Goal: Task Accomplishment & Management: Manage account settings

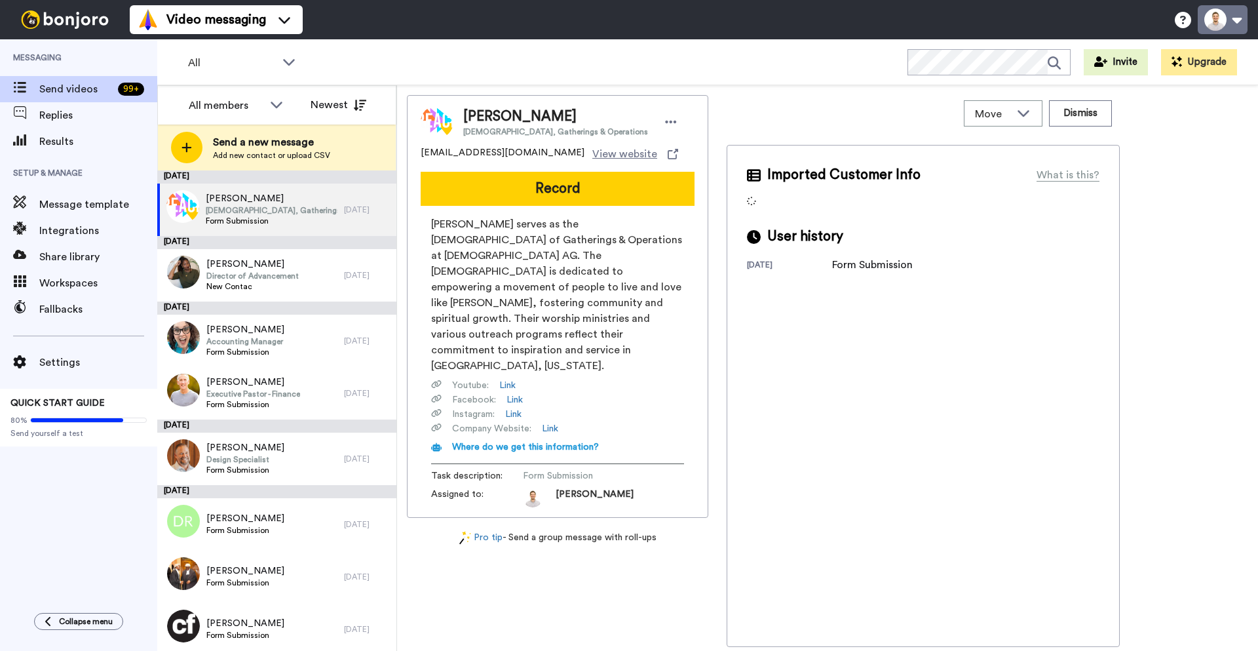
click at [1235, 18] on button at bounding box center [1223, 19] width 50 height 29
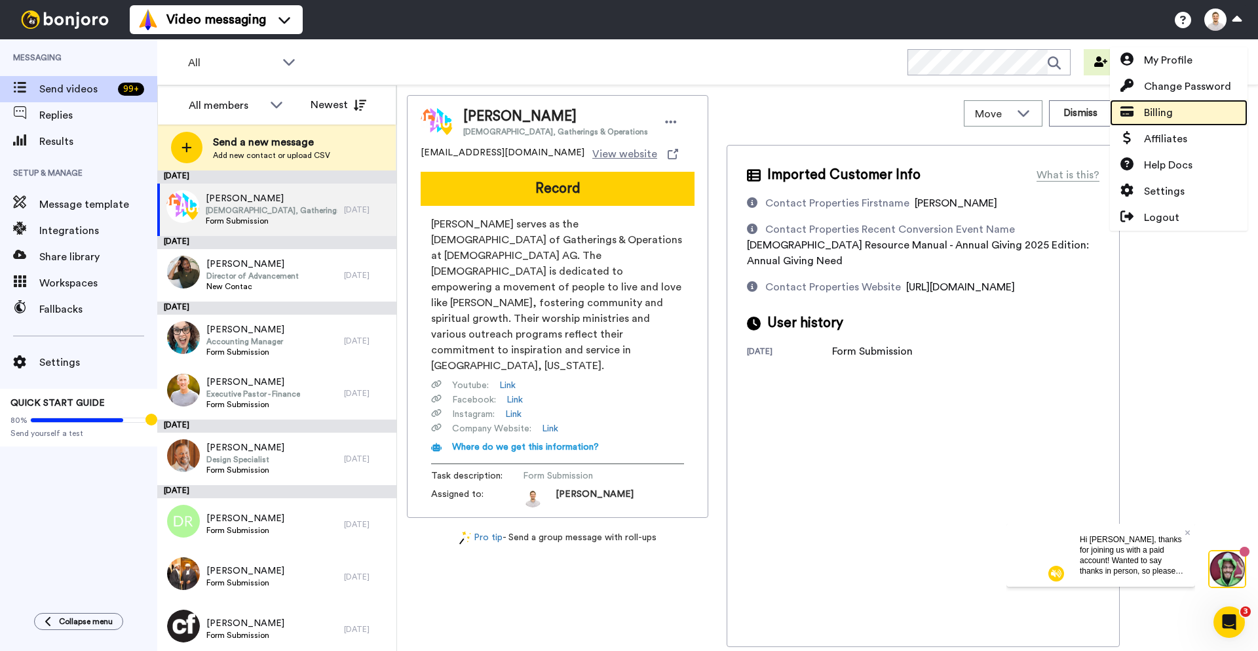
click at [1177, 117] on link "Billing" at bounding box center [1179, 113] width 138 height 26
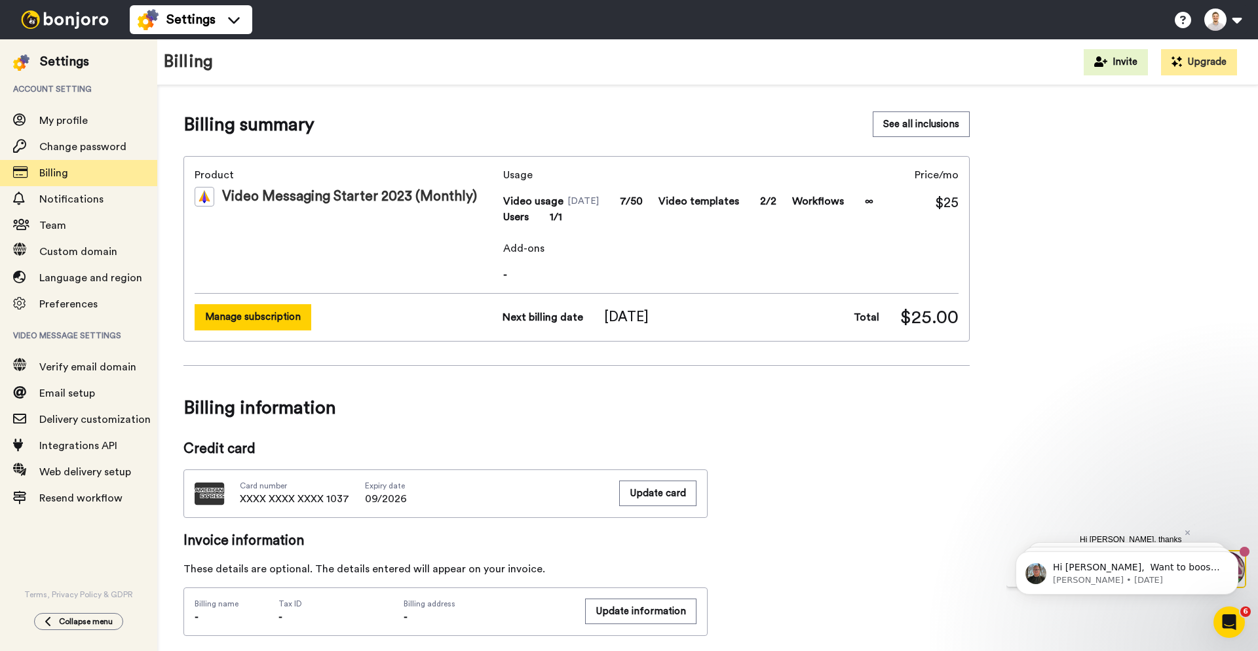
click at [265, 321] on button "Manage subscription" at bounding box center [253, 317] width 117 height 26
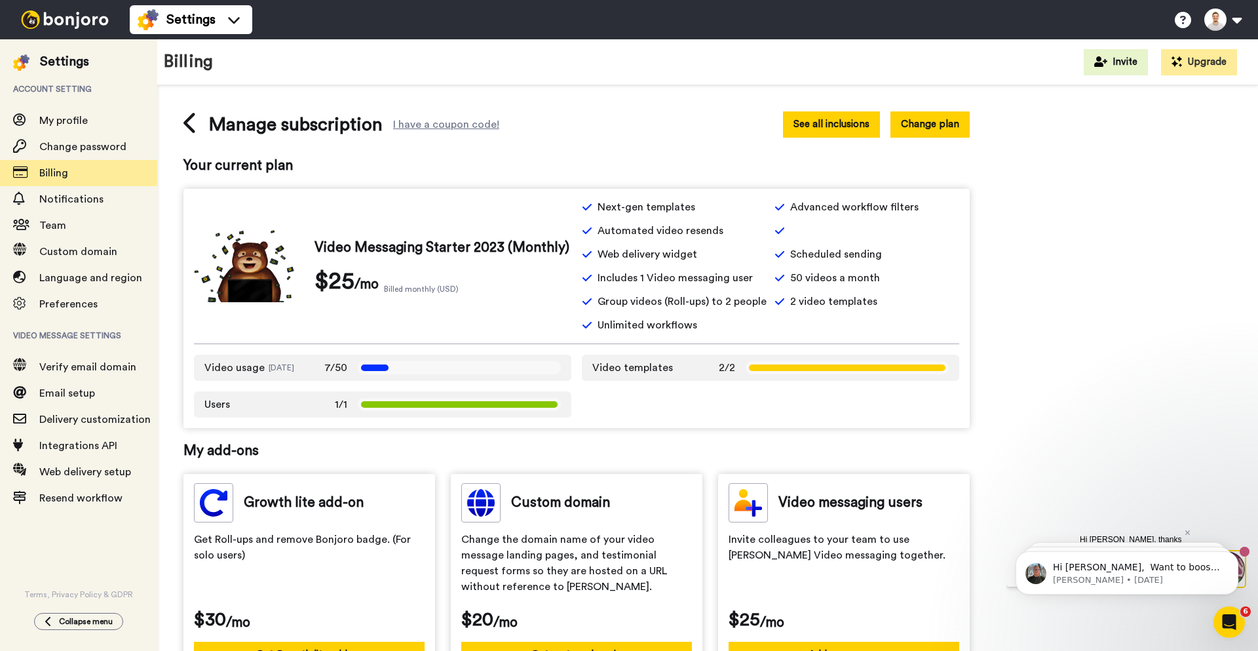
click at [848, 123] on button "See all inclusions" at bounding box center [831, 124] width 97 height 26
click at [87, 222] on span "Team" at bounding box center [98, 226] width 118 height 16
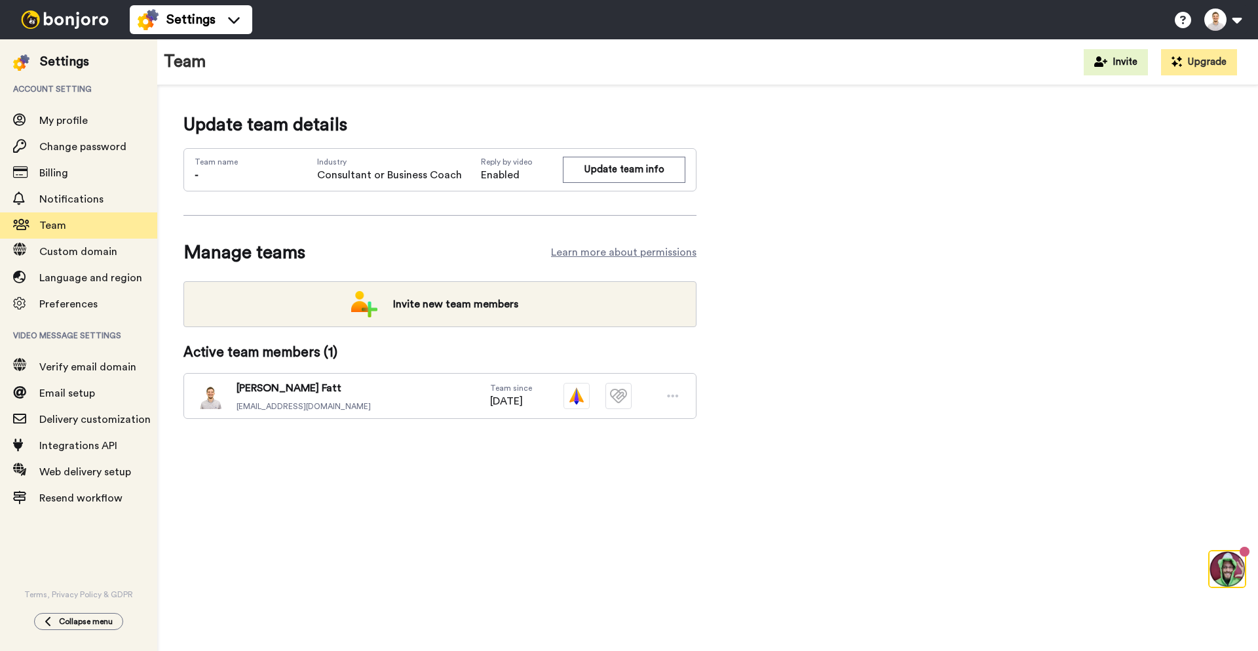
click at [448, 307] on span "Invite new team members" at bounding box center [456, 304] width 146 height 26
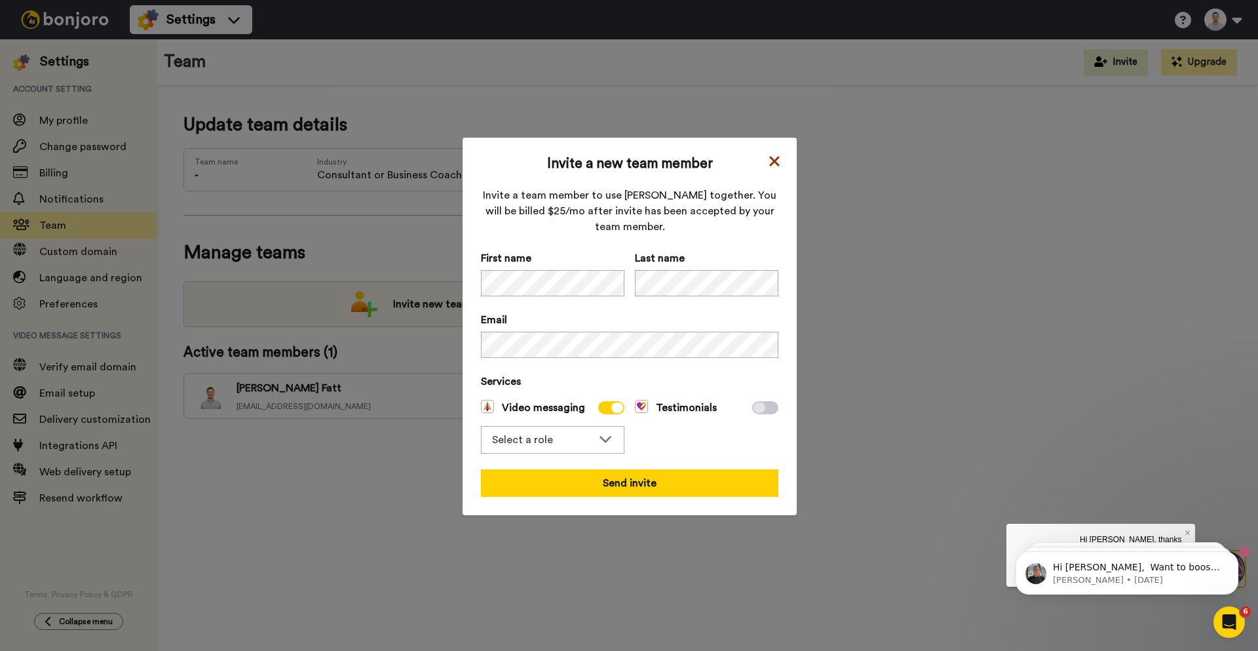
click at [771, 159] on icon at bounding box center [774, 161] width 10 height 10
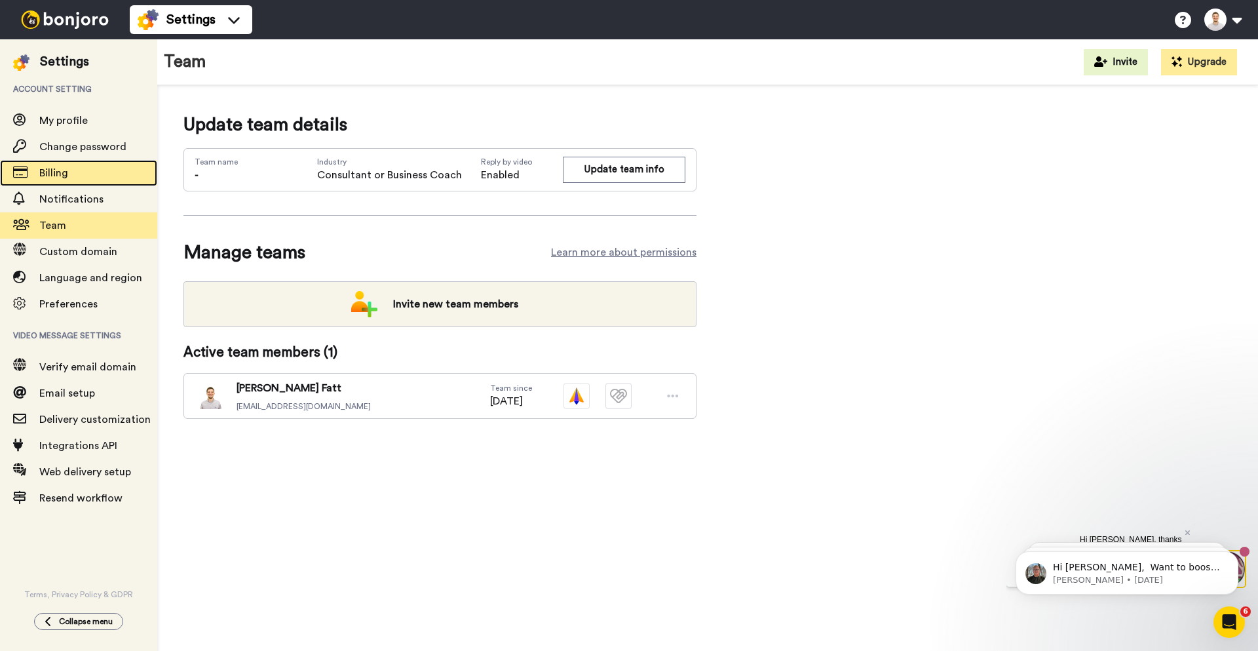
click at [72, 170] on span "Billing" at bounding box center [98, 173] width 118 height 16
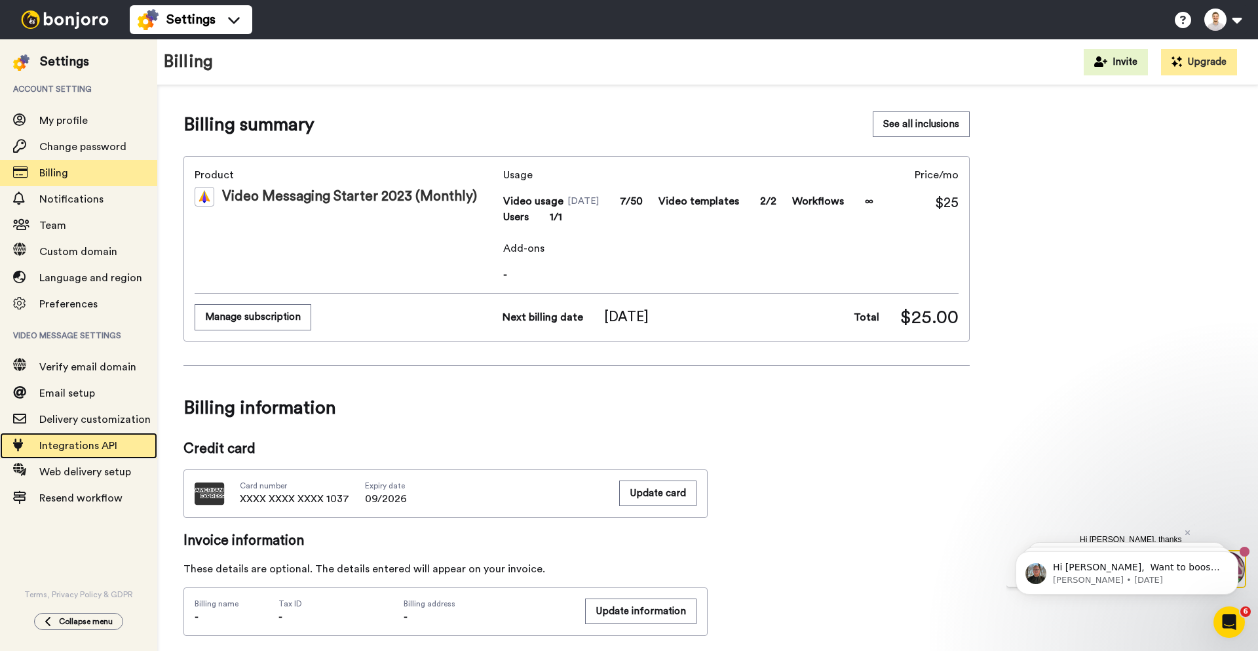
click at [86, 449] on span "Integrations API" at bounding box center [78, 445] width 78 height 10
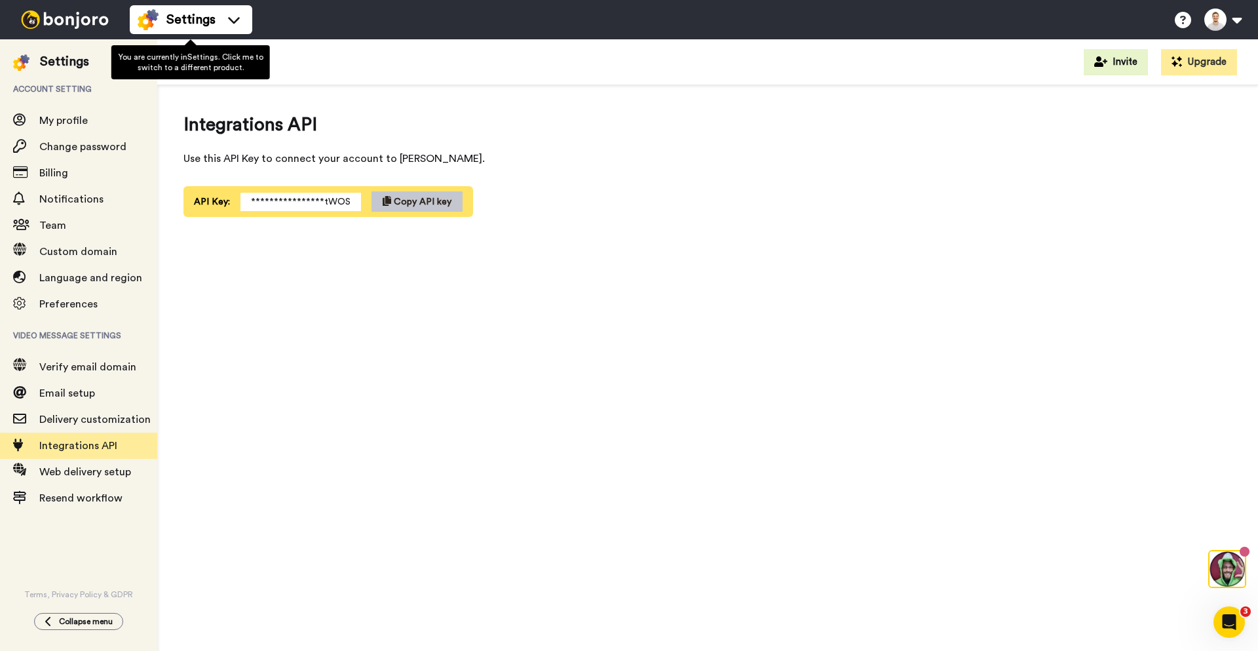
click at [73, 18] on img at bounding box center [65, 19] width 98 height 18
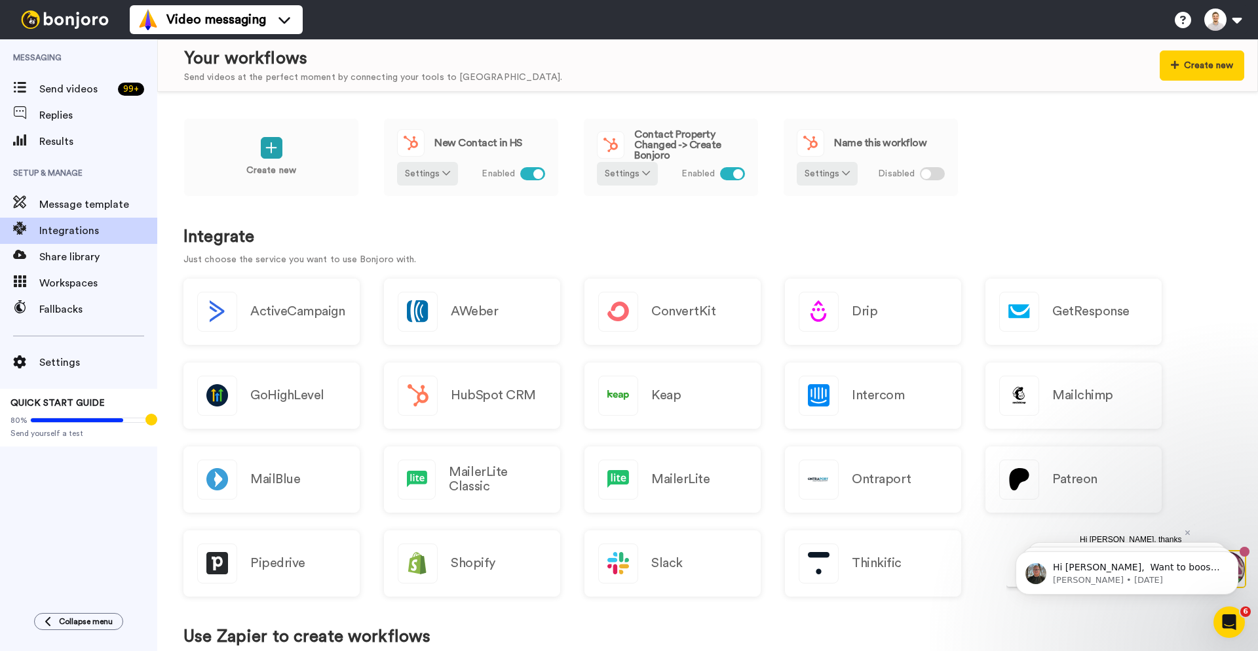
click at [69, 20] on img at bounding box center [65, 19] width 98 height 18
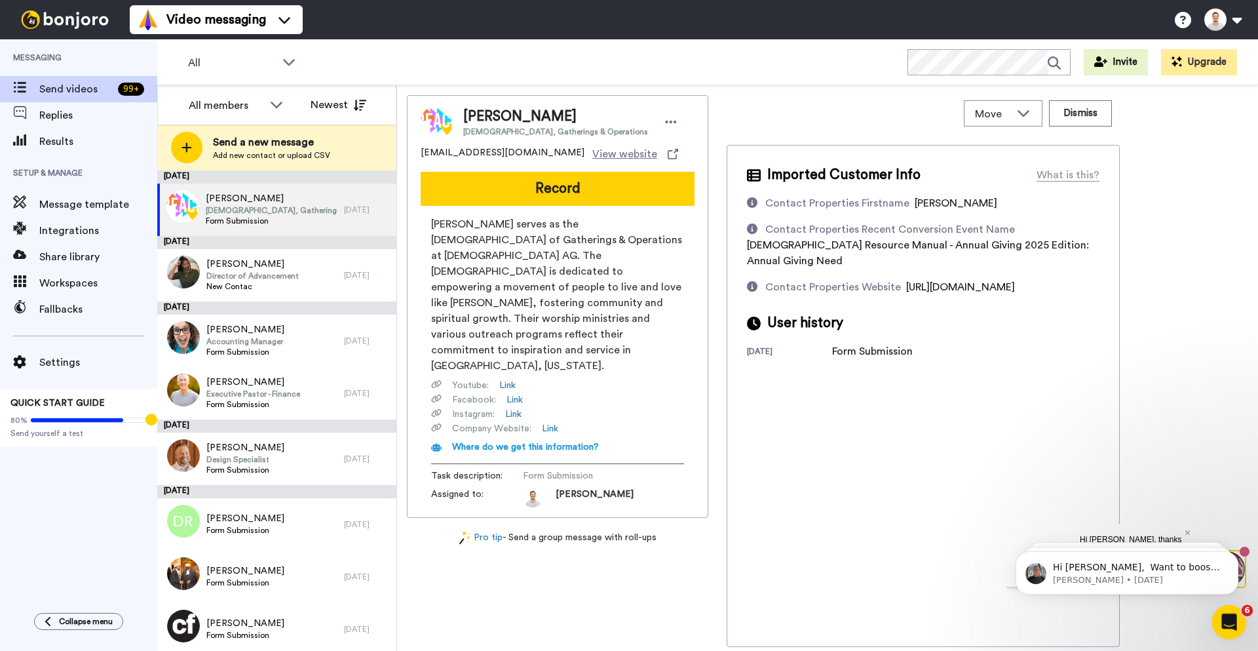
click at [1229, 611] on div "Open Intercom Messenger" at bounding box center [1227, 619] width 43 height 43
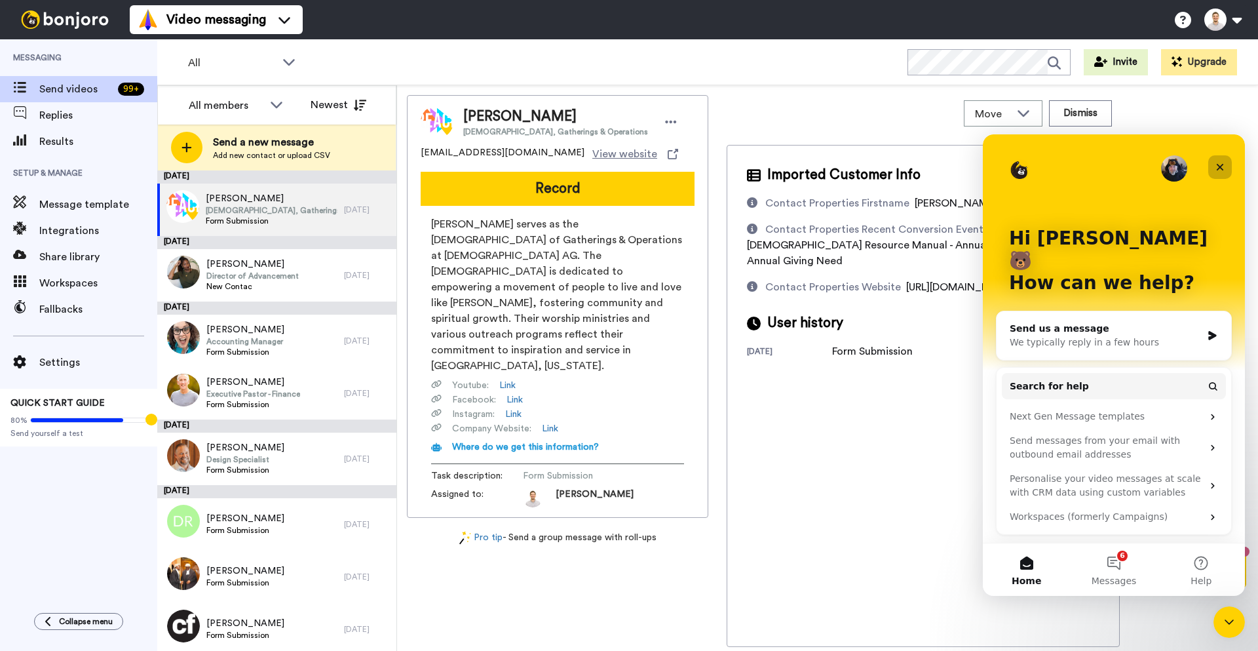
click at [1217, 162] on icon "Close" at bounding box center [1220, 167] width 10 height 10
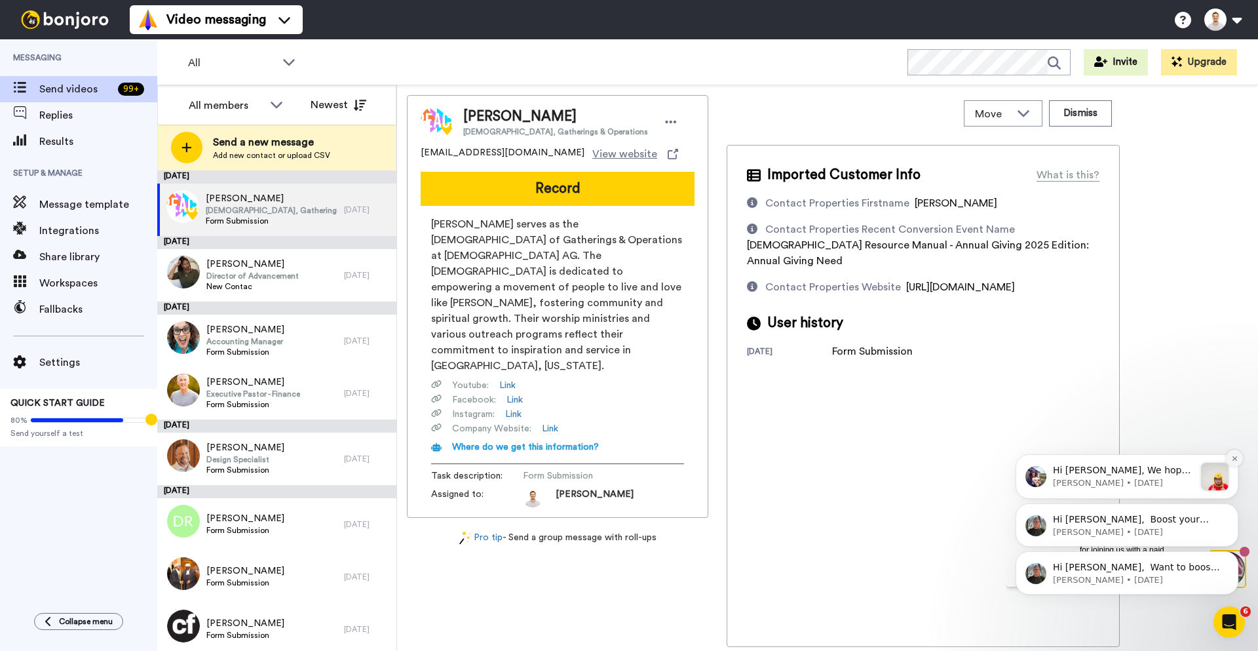
click at [1232, 462] on button "Dismiss notification" at bounding box center [1234, 458] width 17 height 17
click at [1232, 507] on icon "Dismiss notification" at bounding box center [1235, 506] width 7 height 7
click at [1234, 555] on icon "Dismiss notification" at bounding box center [1235, 554] width 7 height 7
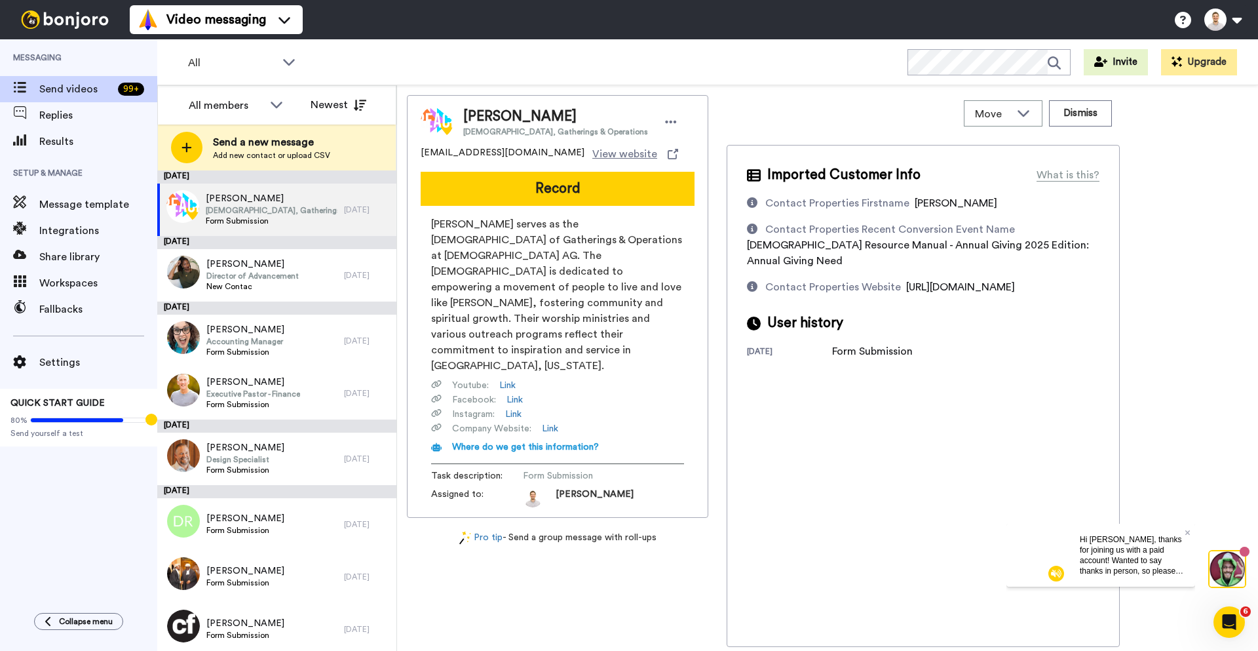
click at [1140, 558] on span "Hi [PERSON_NAME], thanks for joining us with a paid account! Wanted to say than…" at bounding box center [1132, 580] width 104 height 93
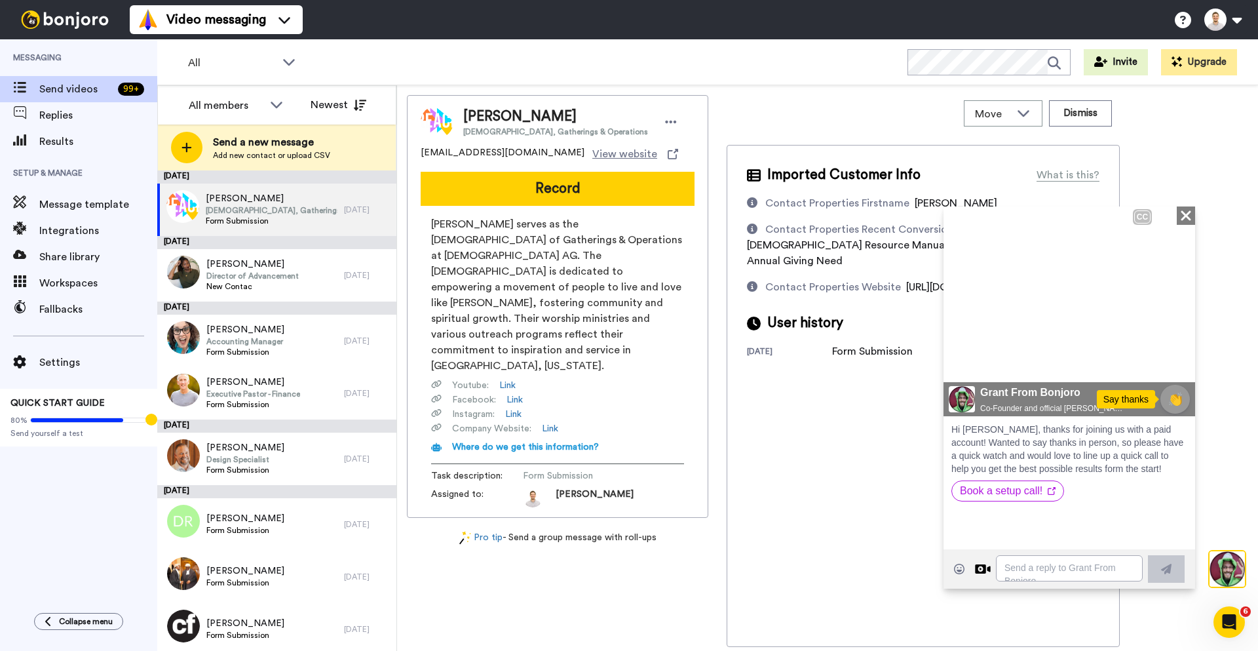
click at [1187, 209] on icon "Close" at bounding box center [1186, 215] width 13 height 16
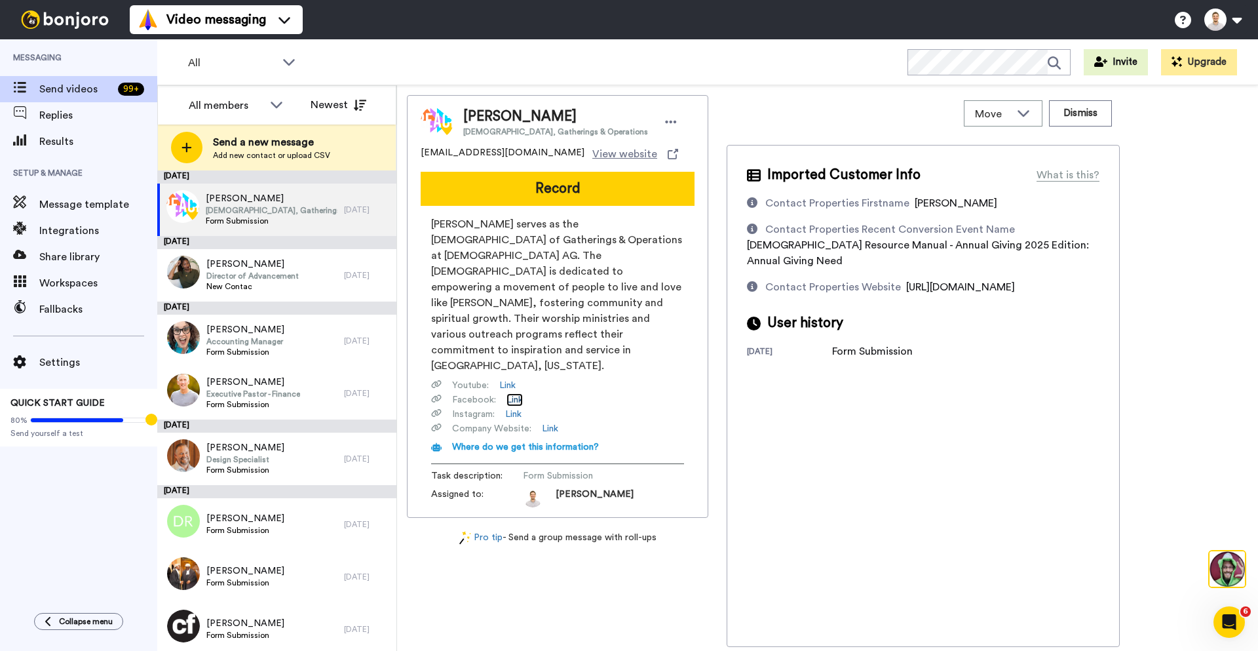
click at [515, 393] on link "Link" at bounding box center [515, 399] width 16 height 13
click at [269, 274] on span "Director of Advancement" at bounding box center [252, 276] width 92 height 10
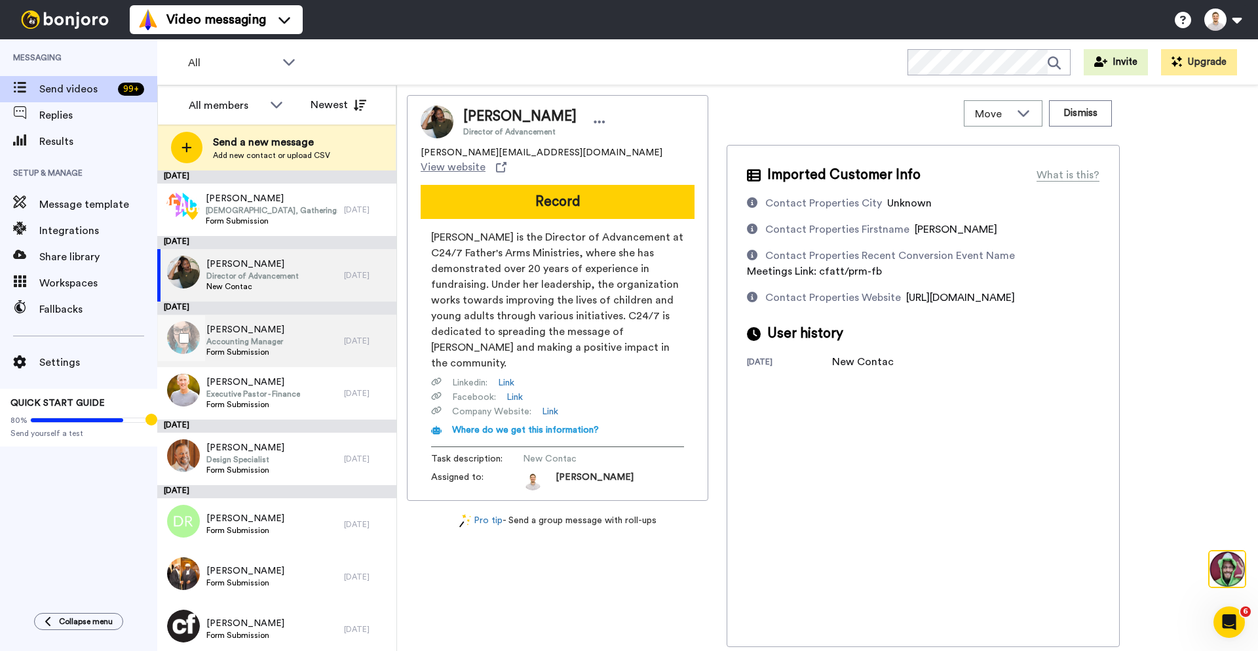
click at [275, 336] on span "Leslie Holbrook" at bounding box center [245, 329] width 78 height 13
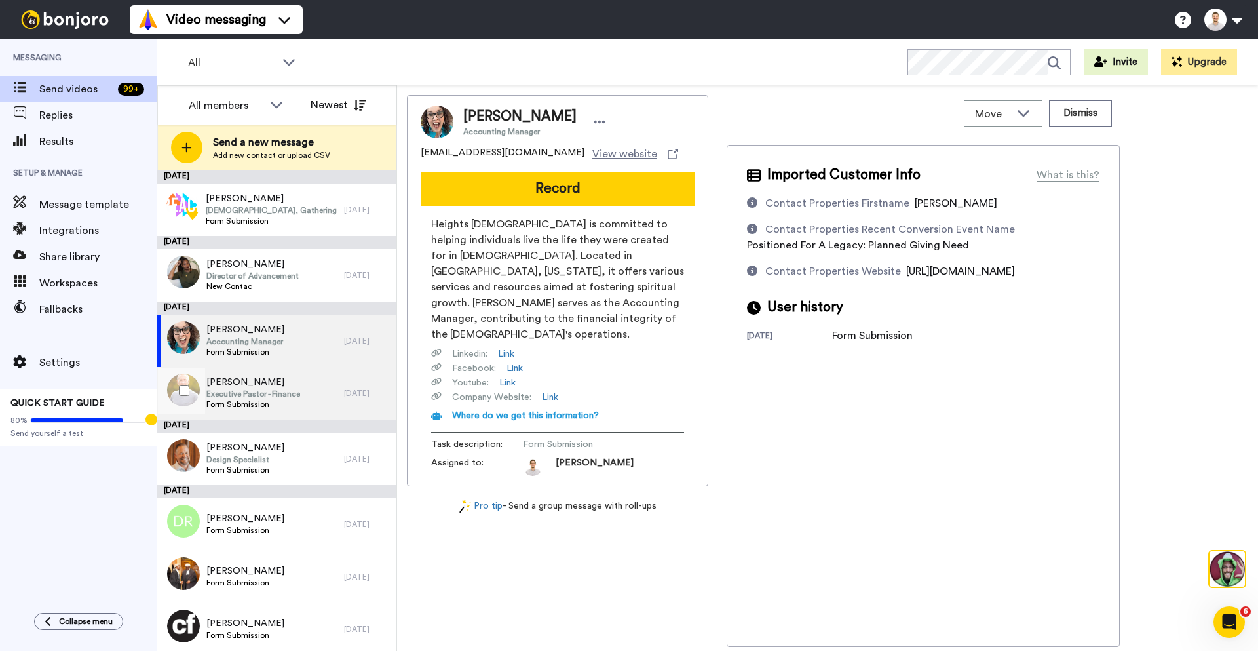
click at [264, 399] on span "Executive Pastor - Finance" at bounding box center [253, 394] width 94 height 10
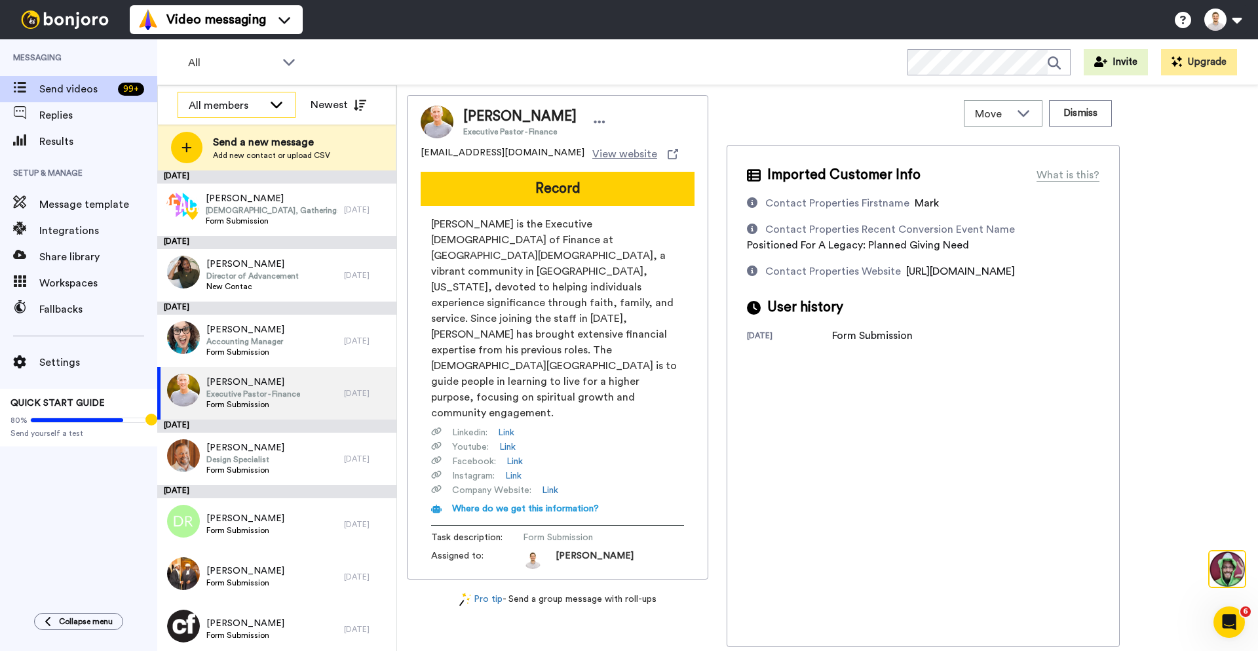
click at [288, 103] on div "All members" at bounding box center [236, 105] width 117 height 26
click at [279, 102] on icon at bounding box center [277, 104] width 16 height 13
click at [92, 204] on span "Message template" at bounding box center [98, 205] width 118 height 16
click at [723, 298] on div "Mark Whitham Executive Pastor - Finance mark@fellowshipcity.org View website Re…" at bounding box center [828, 370] width 842 height 551
click at [629, 285] on span "Mark Whitham is the Executive Pastor of Finance at Fellowship City Church, a vi…" at bounding box center [557, 318] width 253 height 204
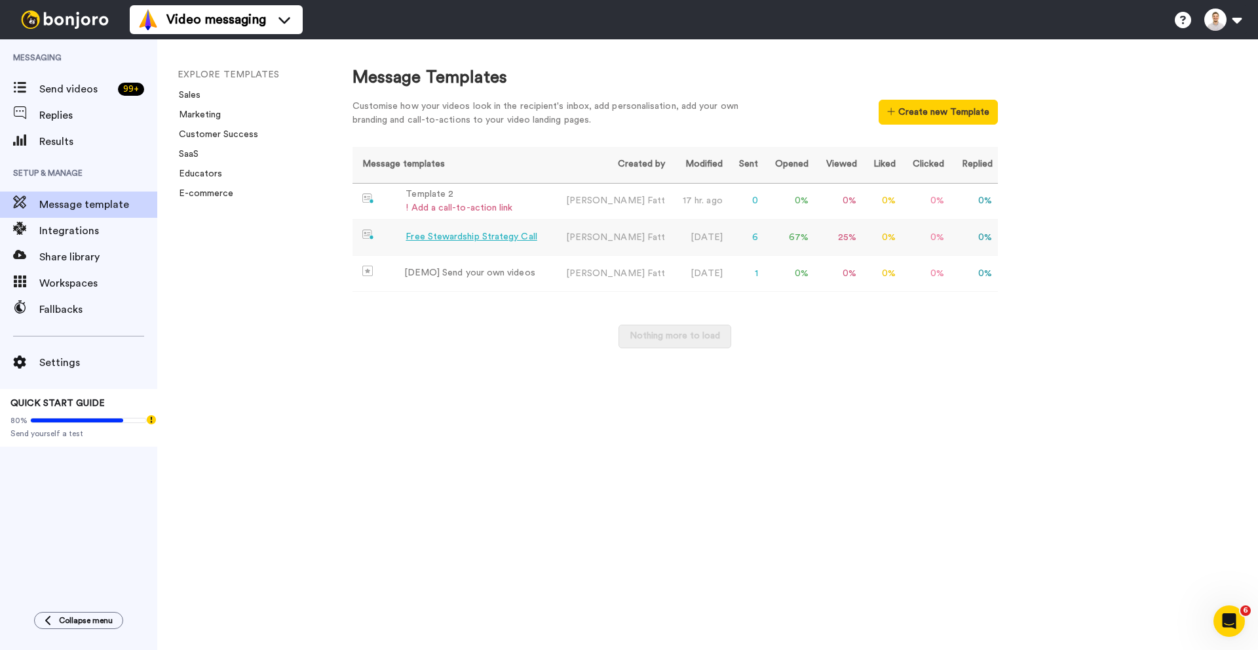
click at [467, 235] on div "Free Stewardship Strategy Call" at bounding box center [471, 237] width 131 height 14
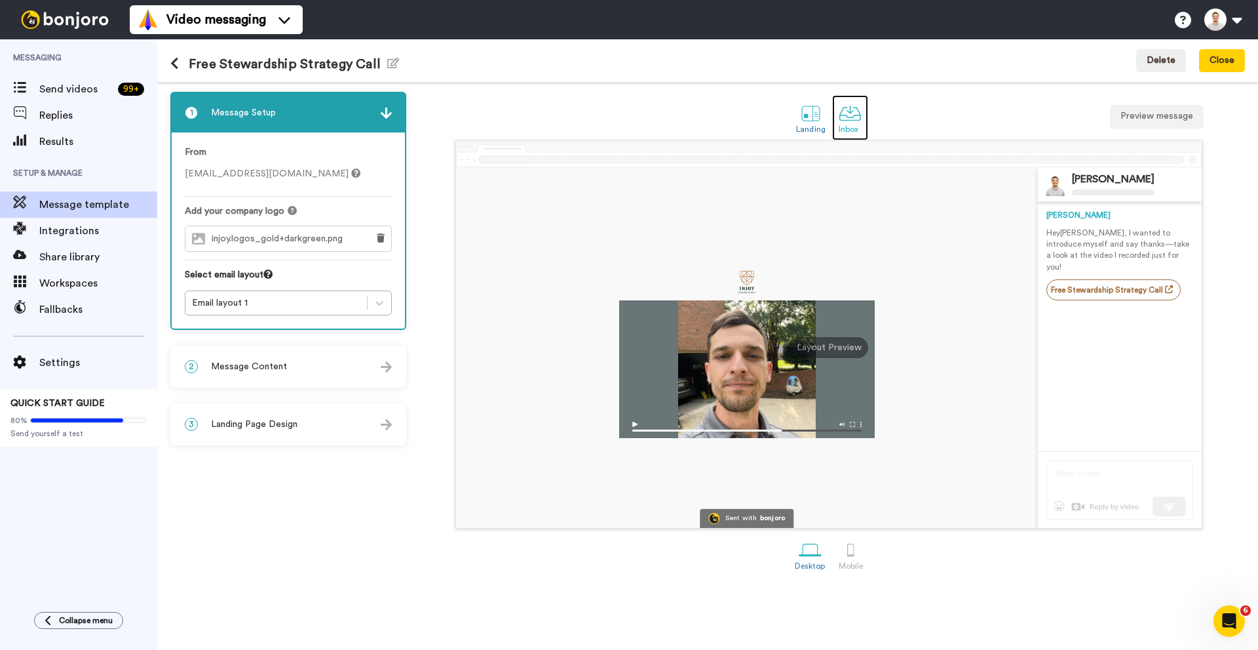
click at [847, 119] on div at bounding box center [850, 113] width 23 height 23
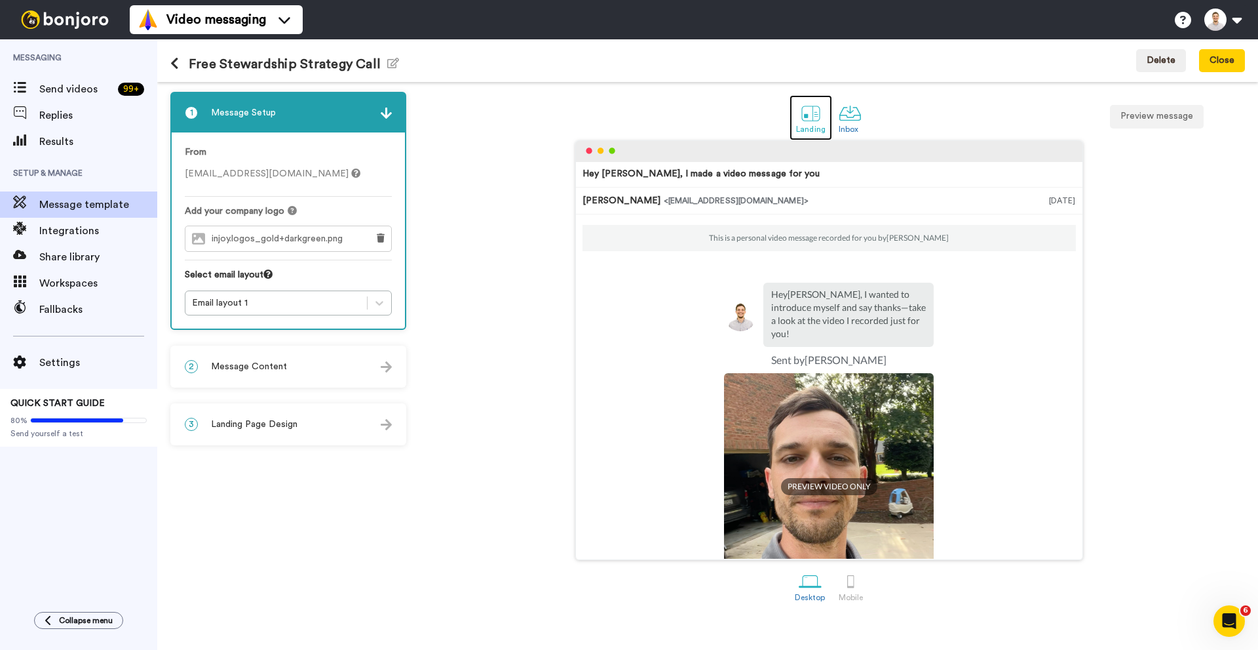
click at [817, 122] on div at bounding box center [811, 113] width 23 height 23
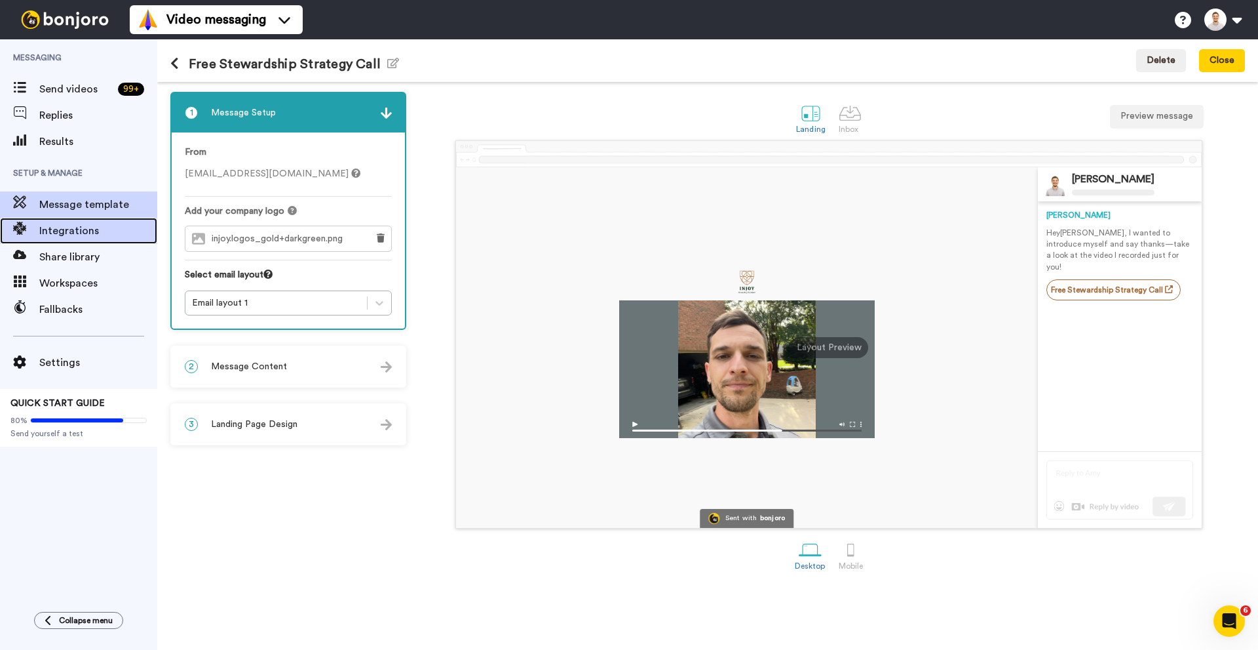
click at [96, 229] on span "Integrations" at bounding box center [98, 231] width 118 height 16
drag, startPoint x: 263, startPoint y: 370, endPoint x: 1144, endPoint y: 268, distance: 886.1
click at [265, 370] on span "Message Content" at bounding box center [249, 366] width 76 height 13
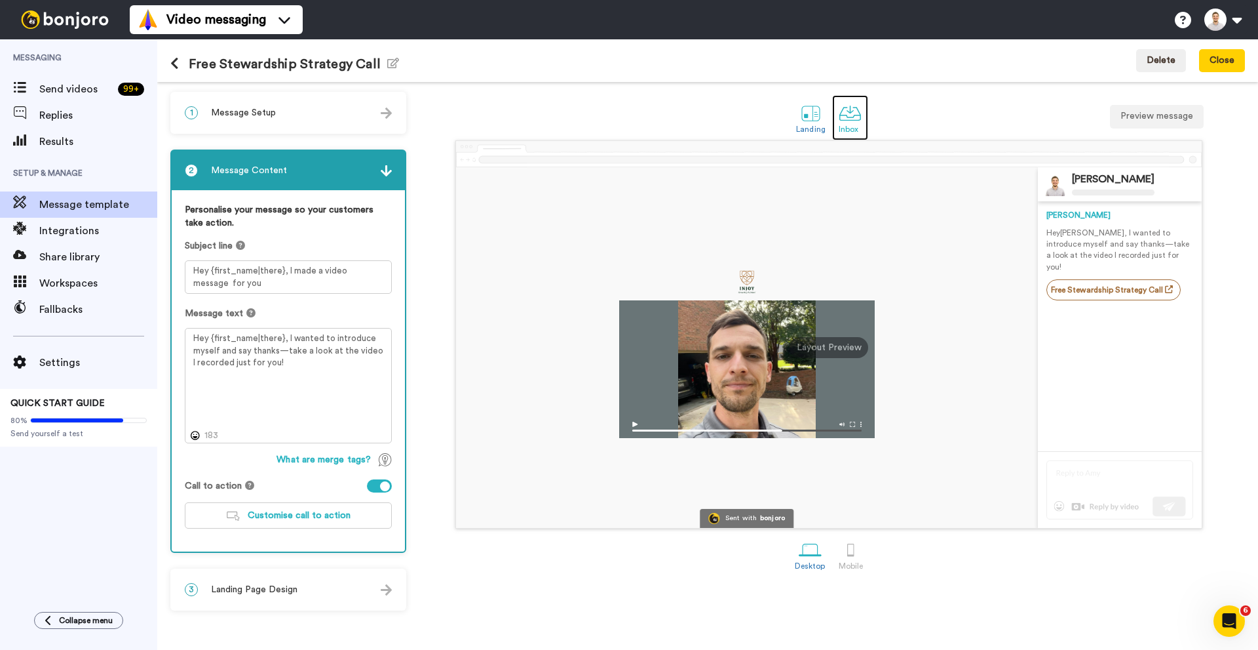
click at [848, 117] on div at bounding box center [850, 113] width 23 height 23
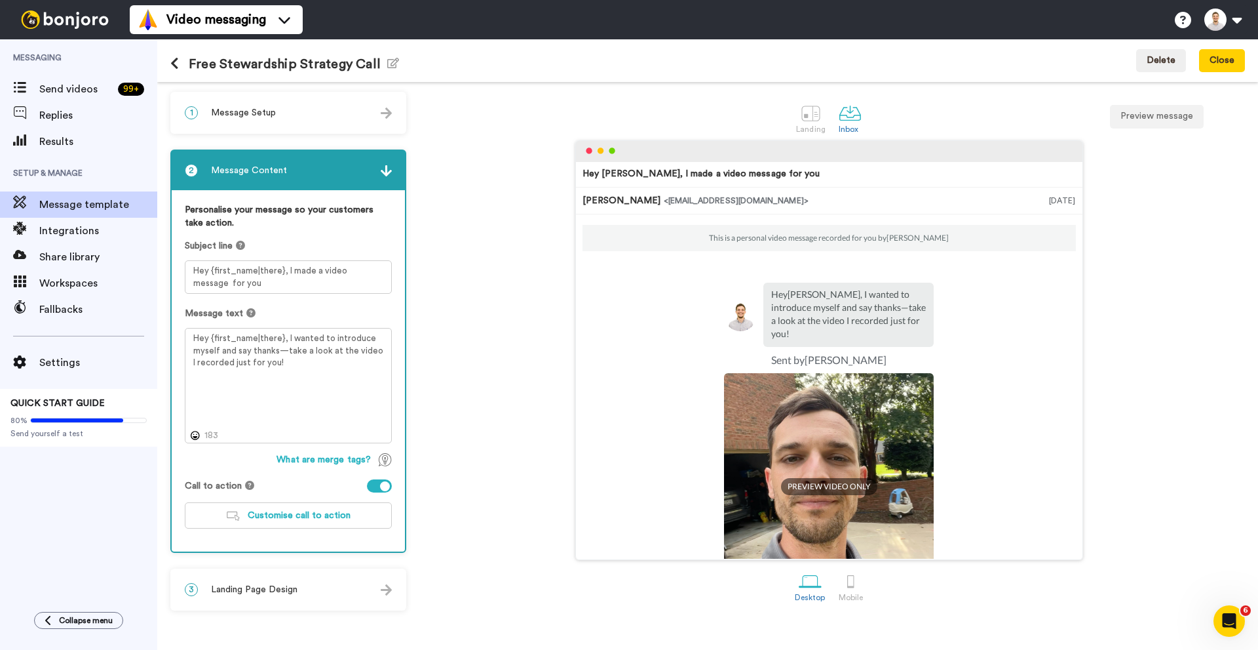
click at [543, 225] on div "Hey Tom, I made a video message for you Craig Fatt <senderfrom@email.com> Aug 2…" at bounding box center [829, 349] width 832 height 419
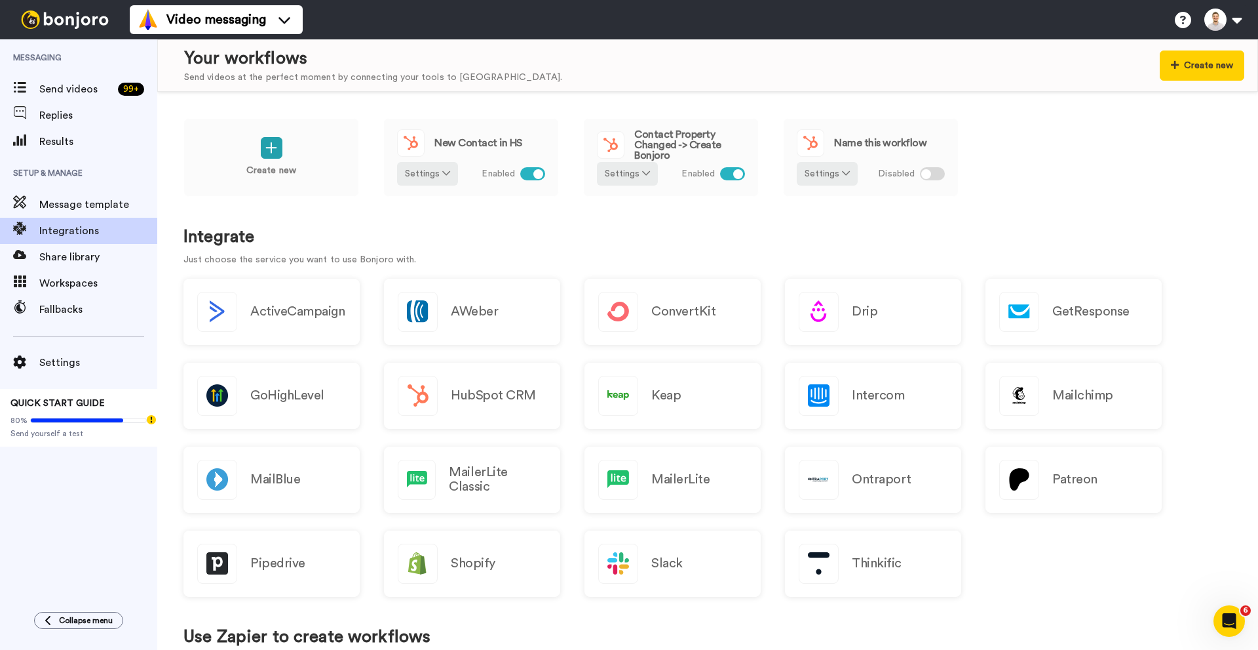
click at [514, 221] on div "Create new New Contact in HS Settings Enabled Contact Property Changed -> Creat…" at bounding box center [707, 371] width 1101 height 558
click at [275, 221] on div "Create new New Contact in HS Settings Enabled Contact Property Changed -> Creat…" at bounding box center [707, 371] width 1101 height 558
